Goal: Transaction & Acquisition: Subscribe to service/newsletter

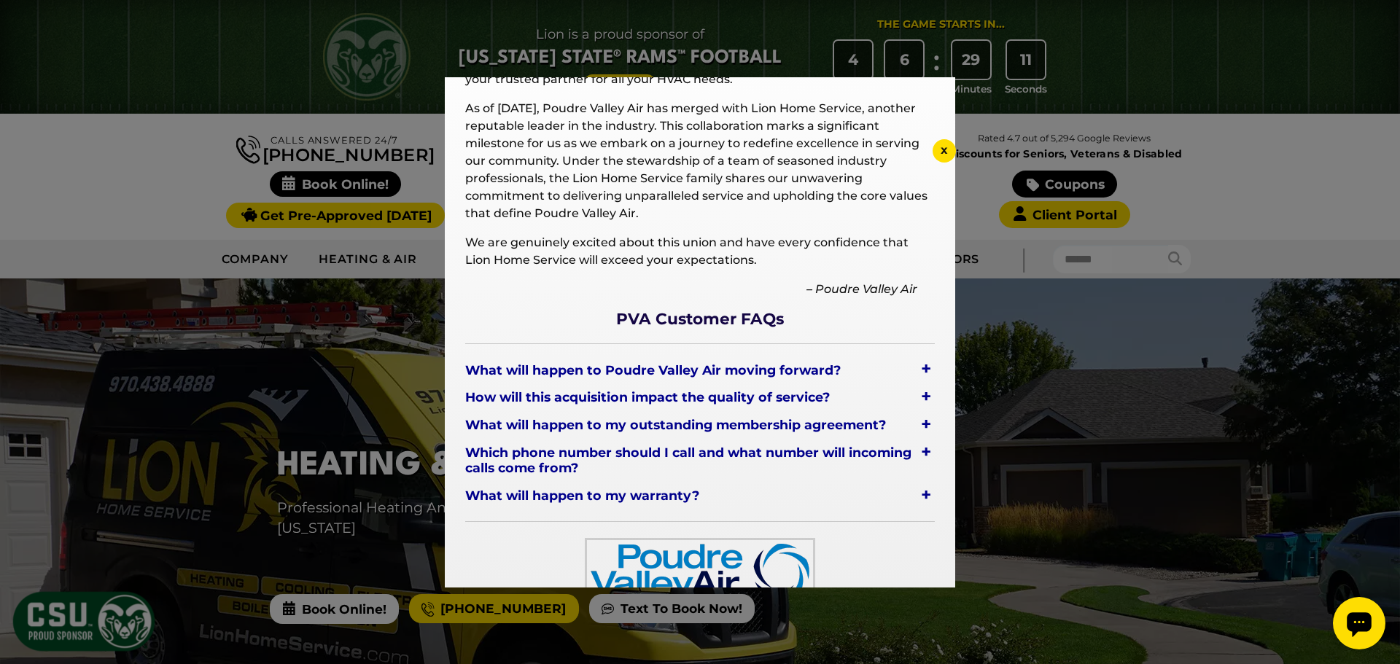
scroll to position [133, 0]
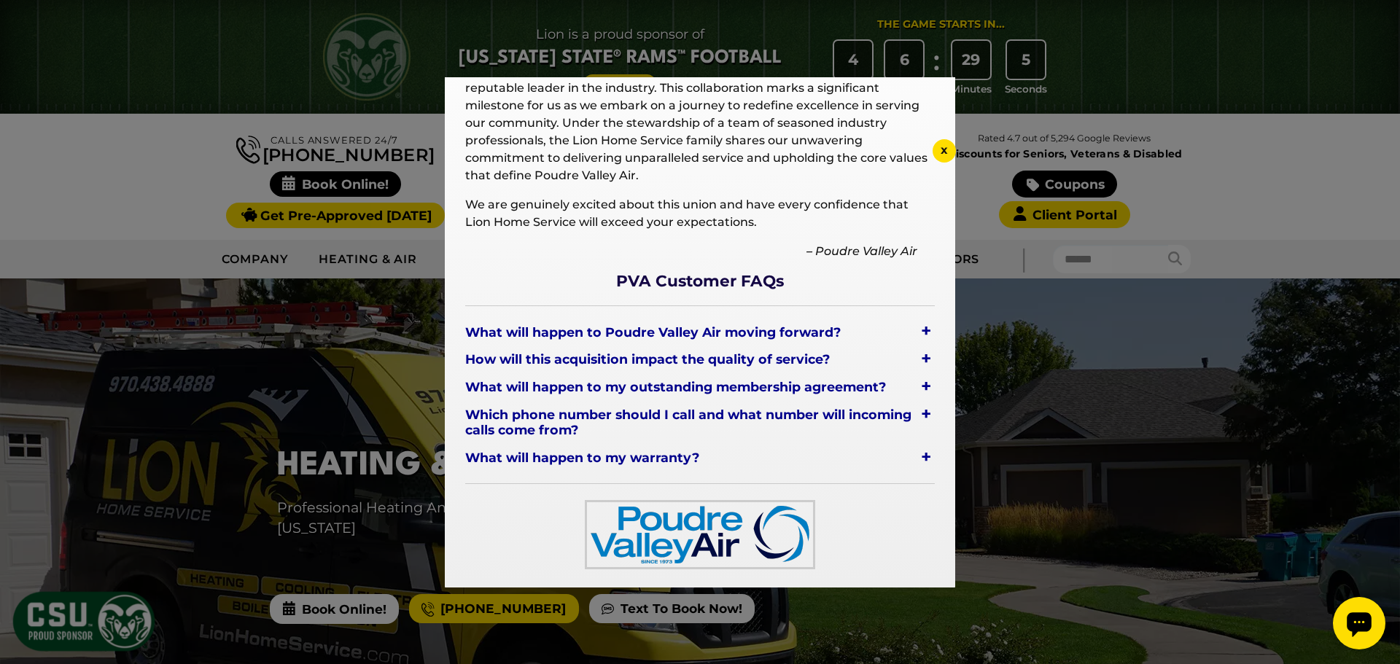
click at [917, 332] on div "+" at bounding box center [926, 331] width 18 height 20
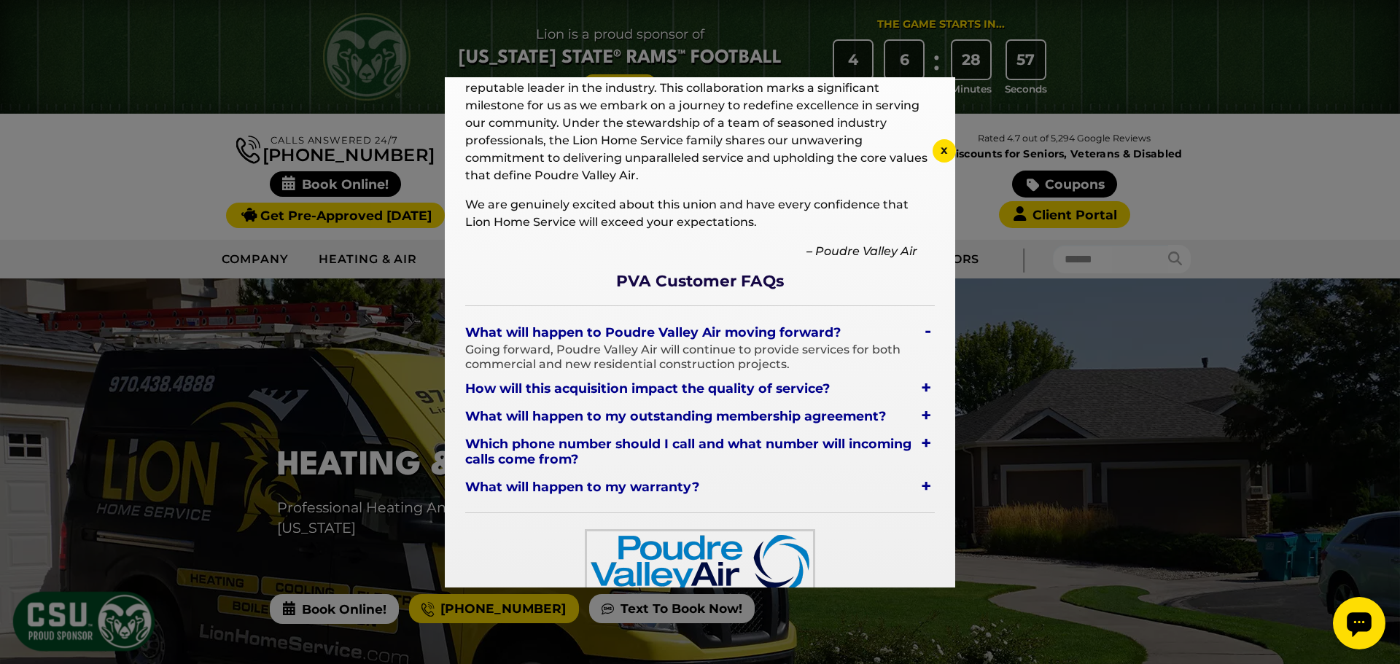
click at [917, 387] on div "+" at bounding box center [926, 388] width 18 height 20
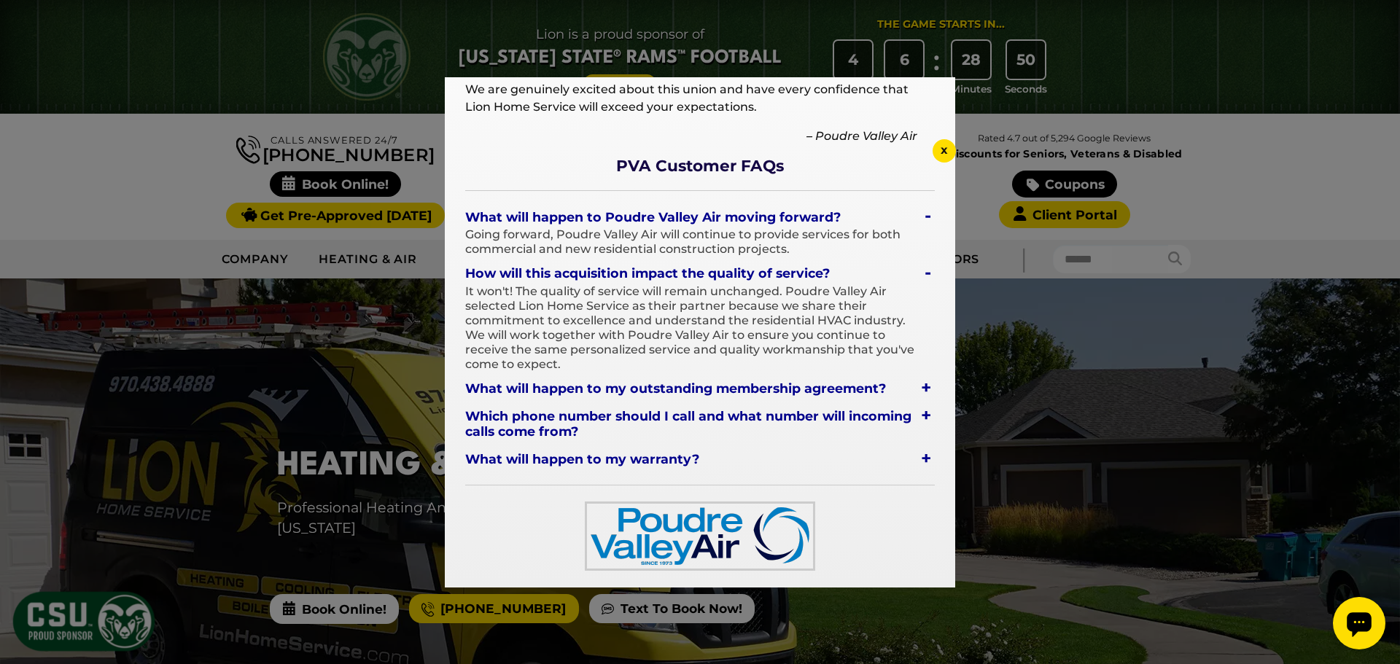
scroll to position [249, 0]
click at [917, 387] on div "+" at bounding box center [926, 386] width 18 height 20
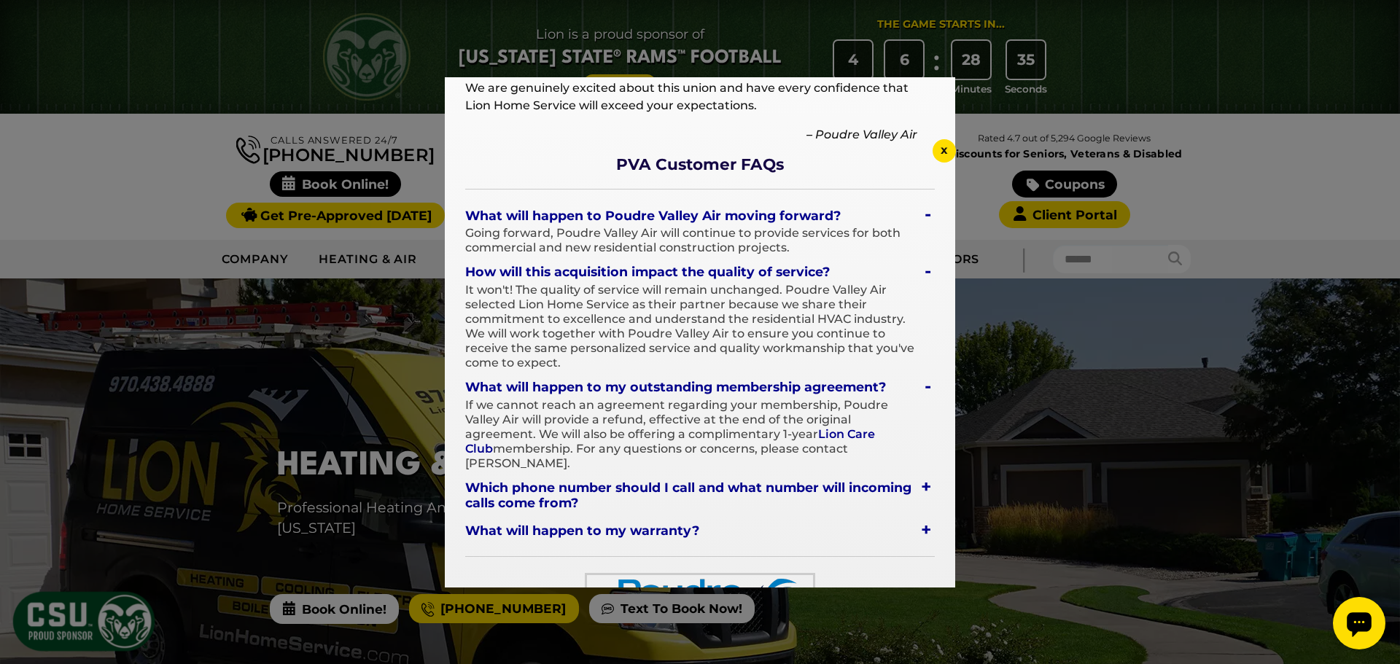
scroll to position [322, 0]
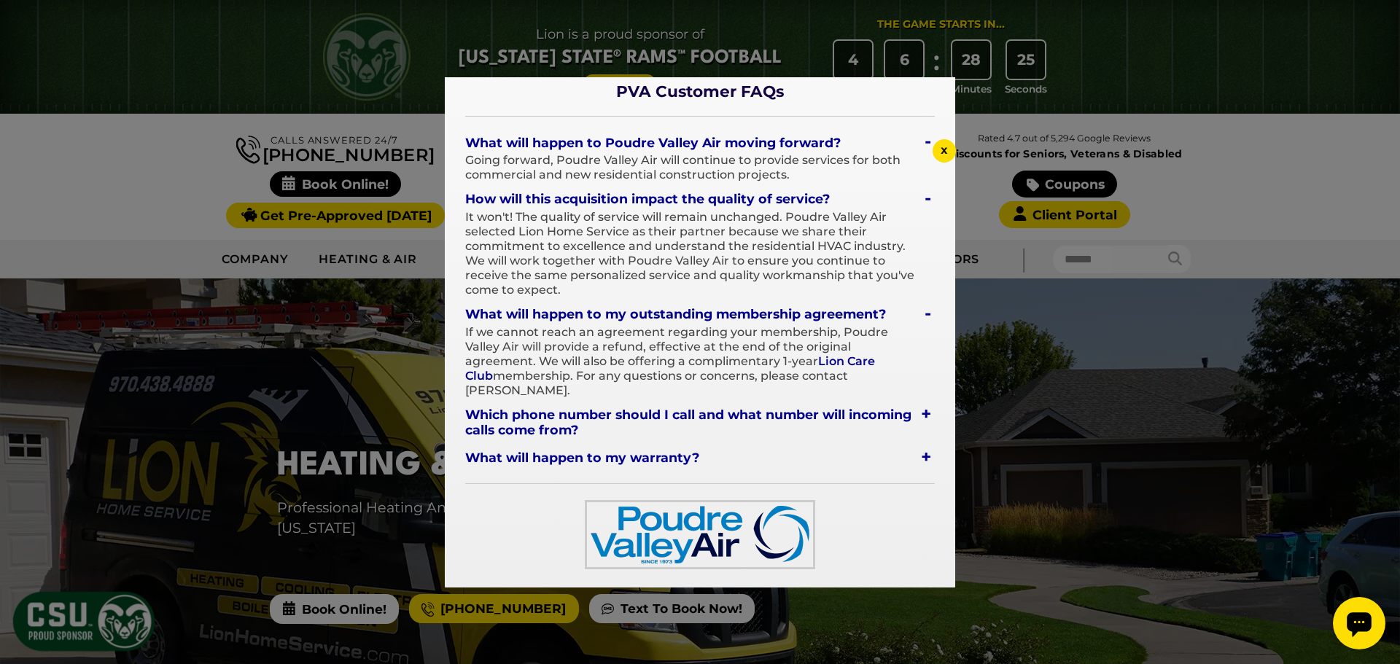
click at [855, 360] on link "Lion Care Club" at bounding box center [670, 368] width 410 height 28
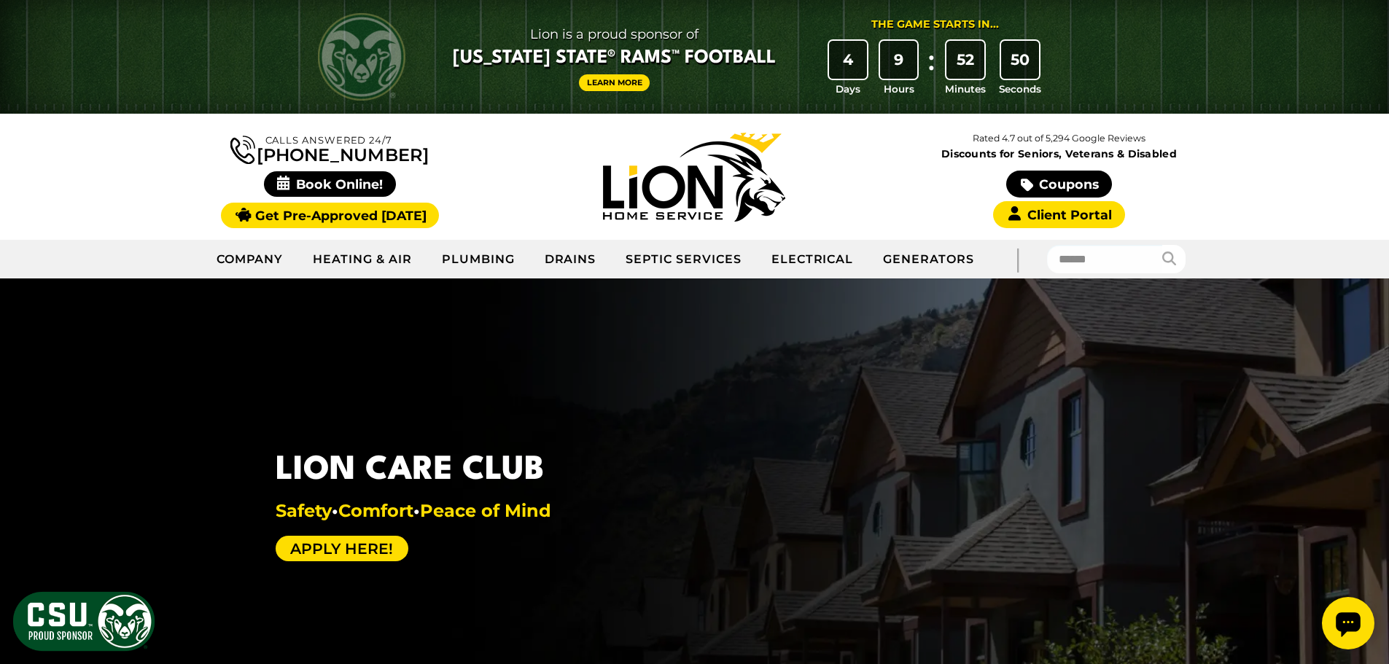
scroll to position [73, 0]
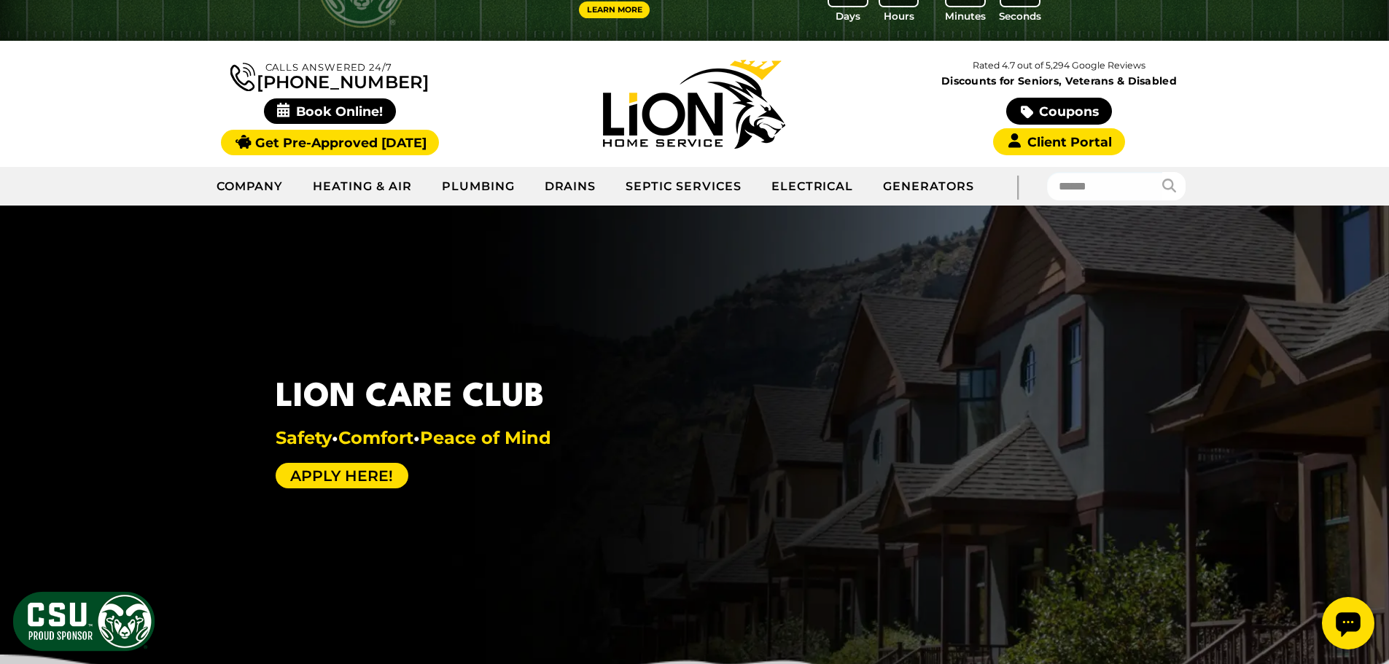
click at [352, 476] on link "Apply Here!" at bounding box center [342, 476] width 133 height 26
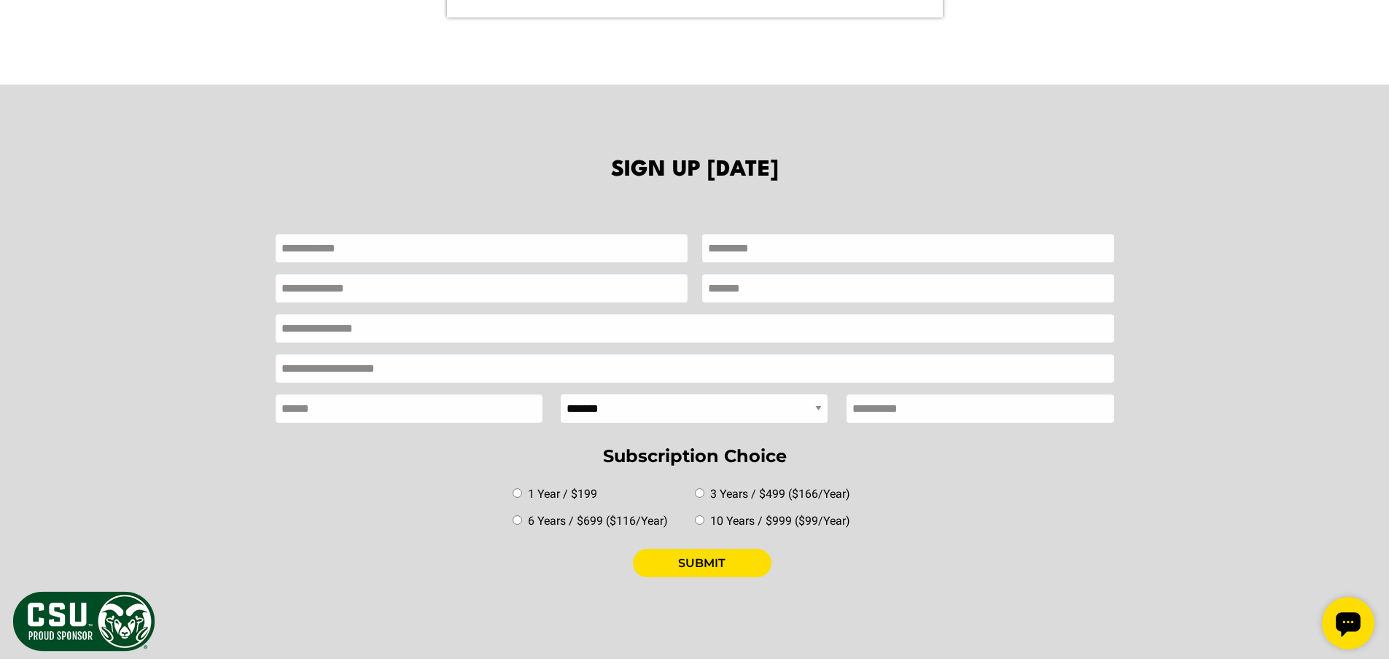
scroll to position [1963, 0]
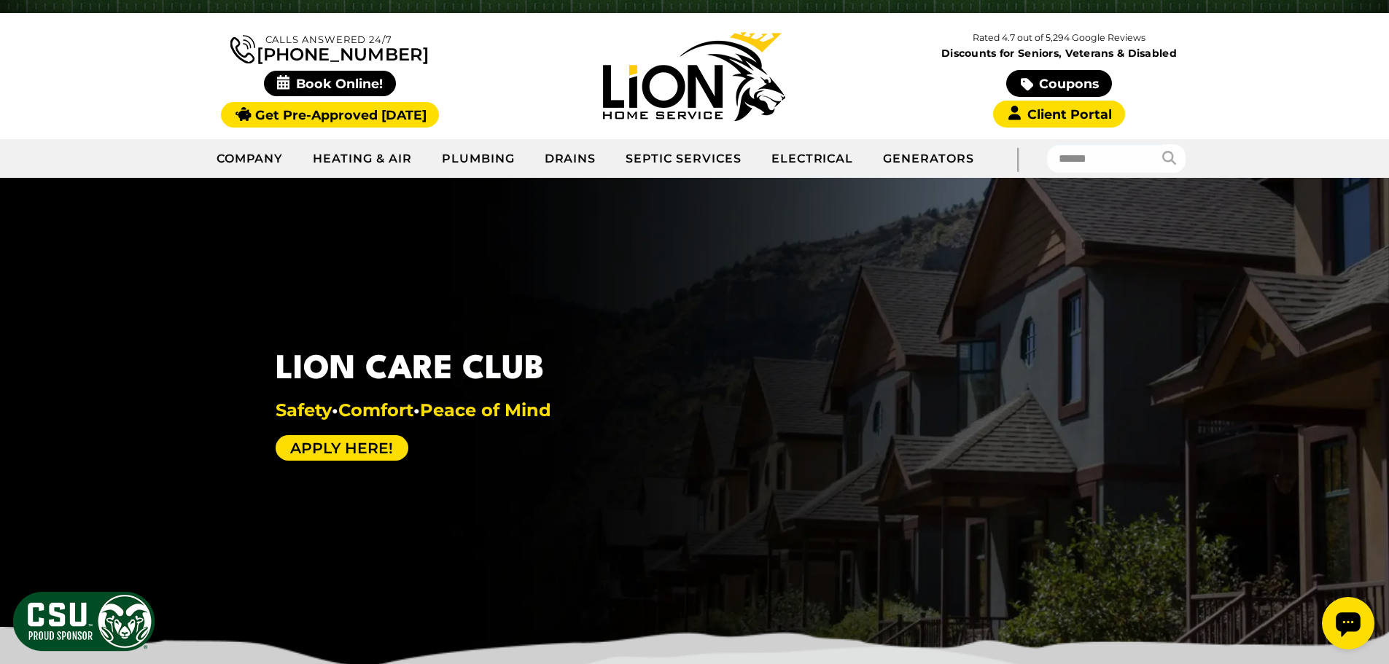
scroll to position [73, 0]
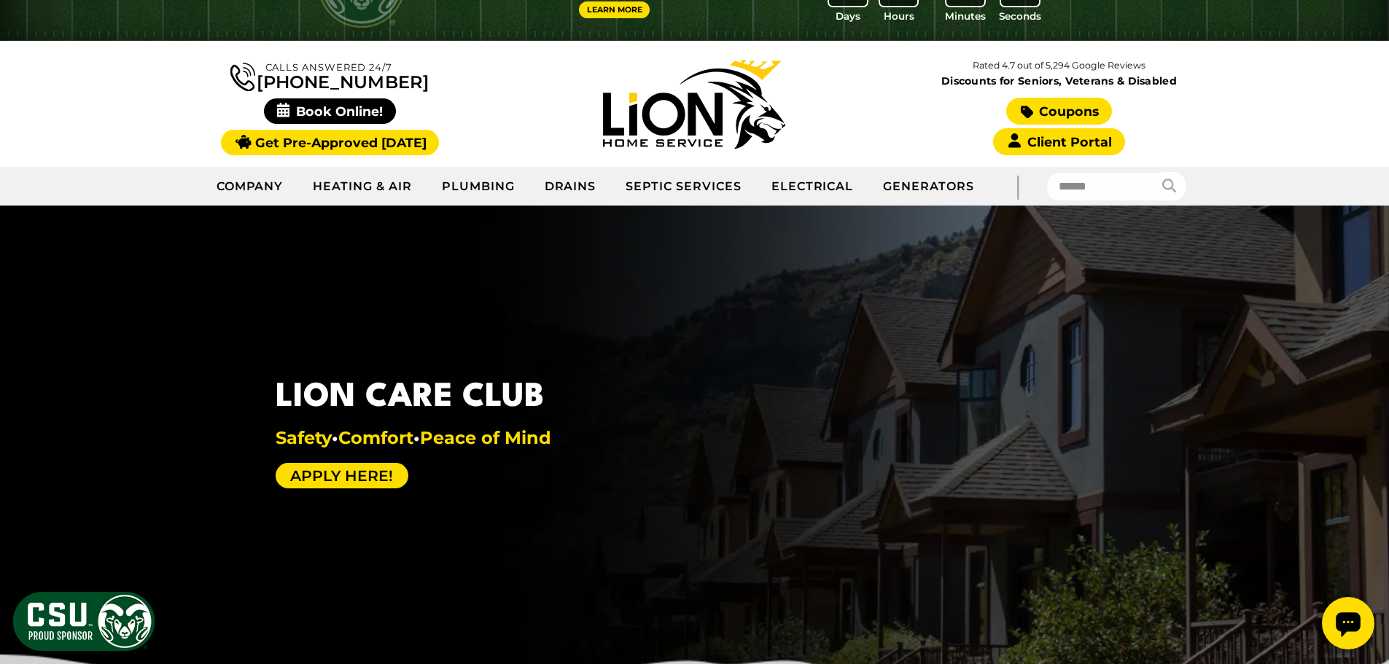
click at [1044, 111] on link "Coupons" at bounding box center [1058, 111] width 105 height 27
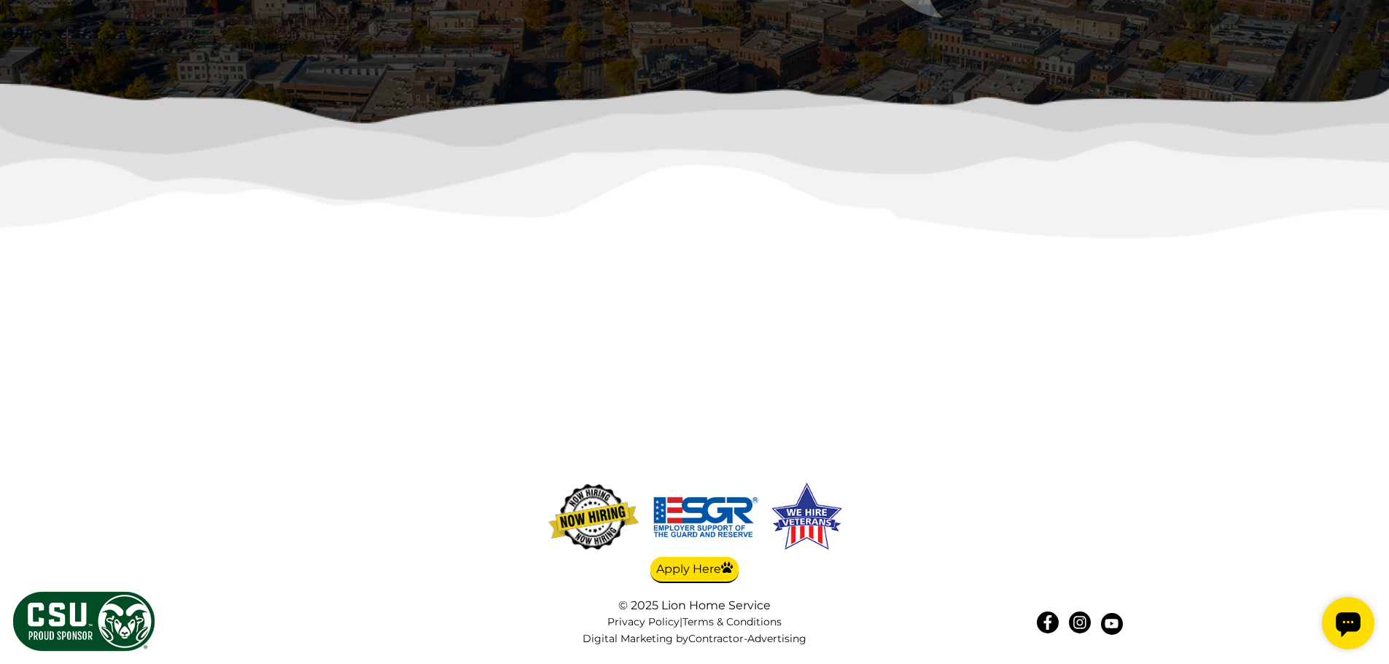
scroll to position [3865, 0]
